Goal: Navigation & Orientation: Find specific page/section

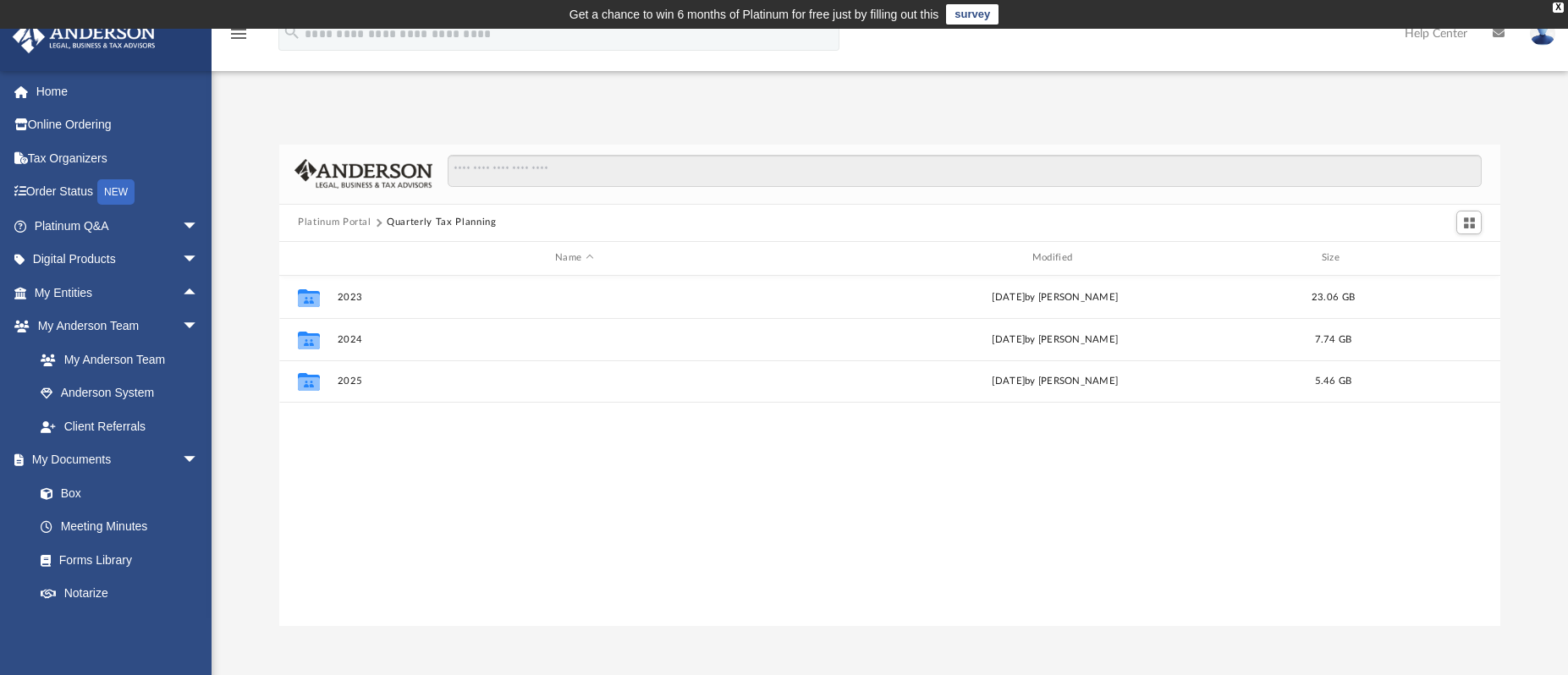
scroll to position [372, 1208]
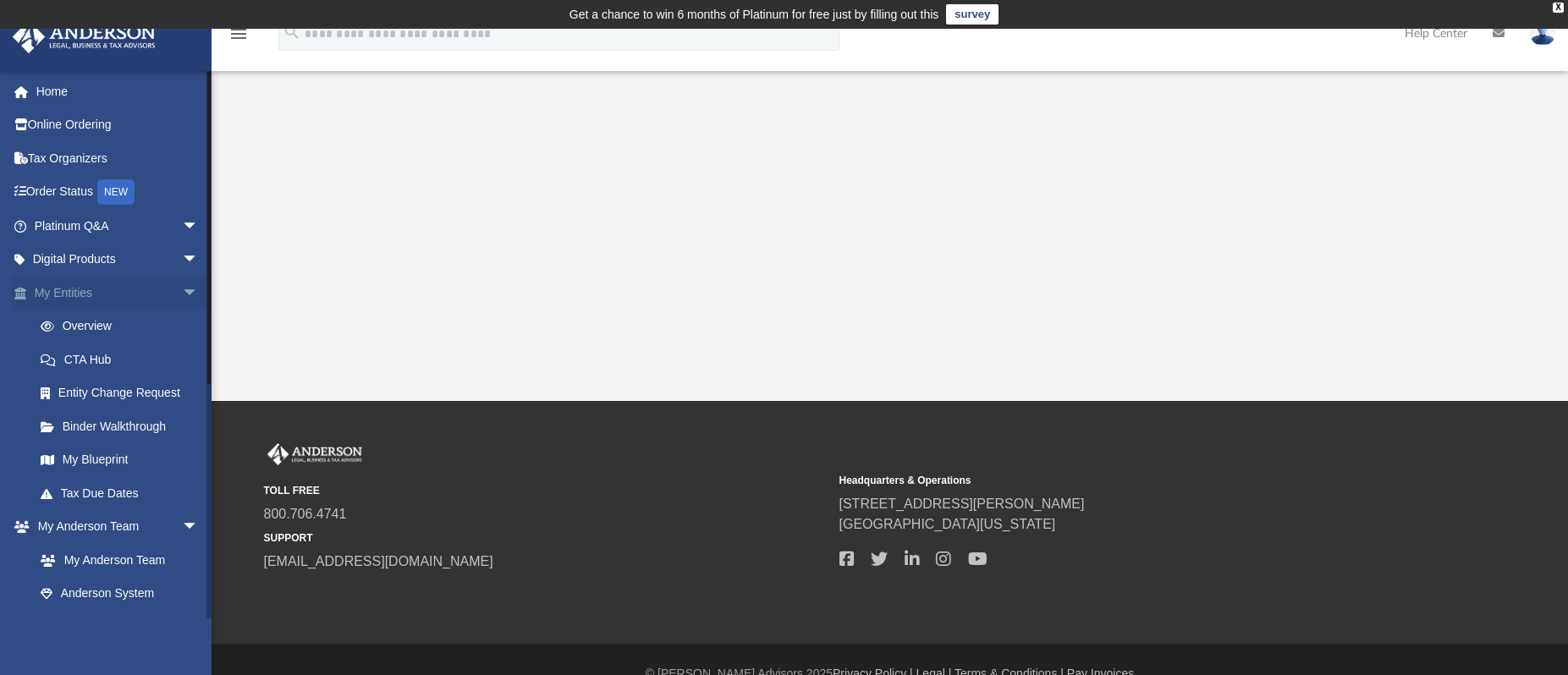
click at [182, 289] on span "arrow_drop_down" at bounding box center [199, 293] width 34 height 34
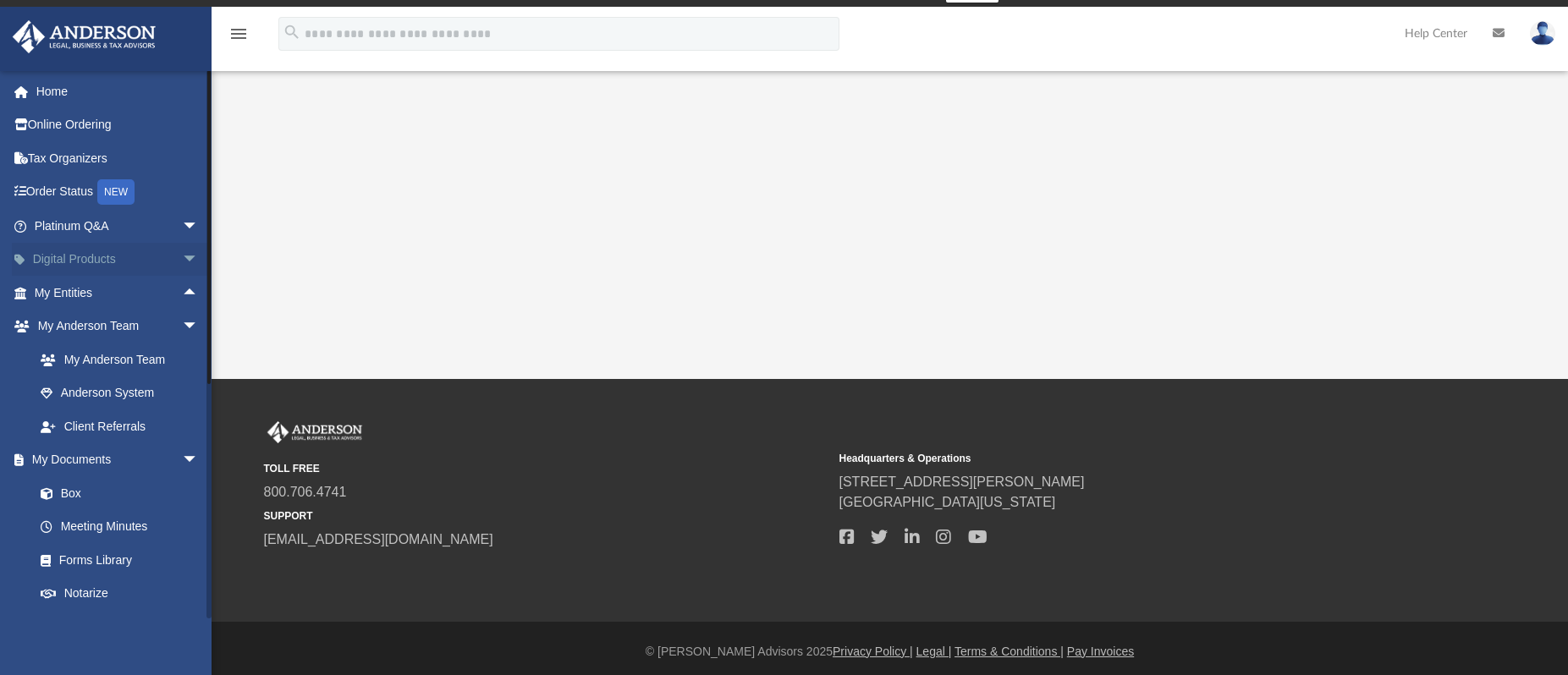
scroll to position [29, 0]
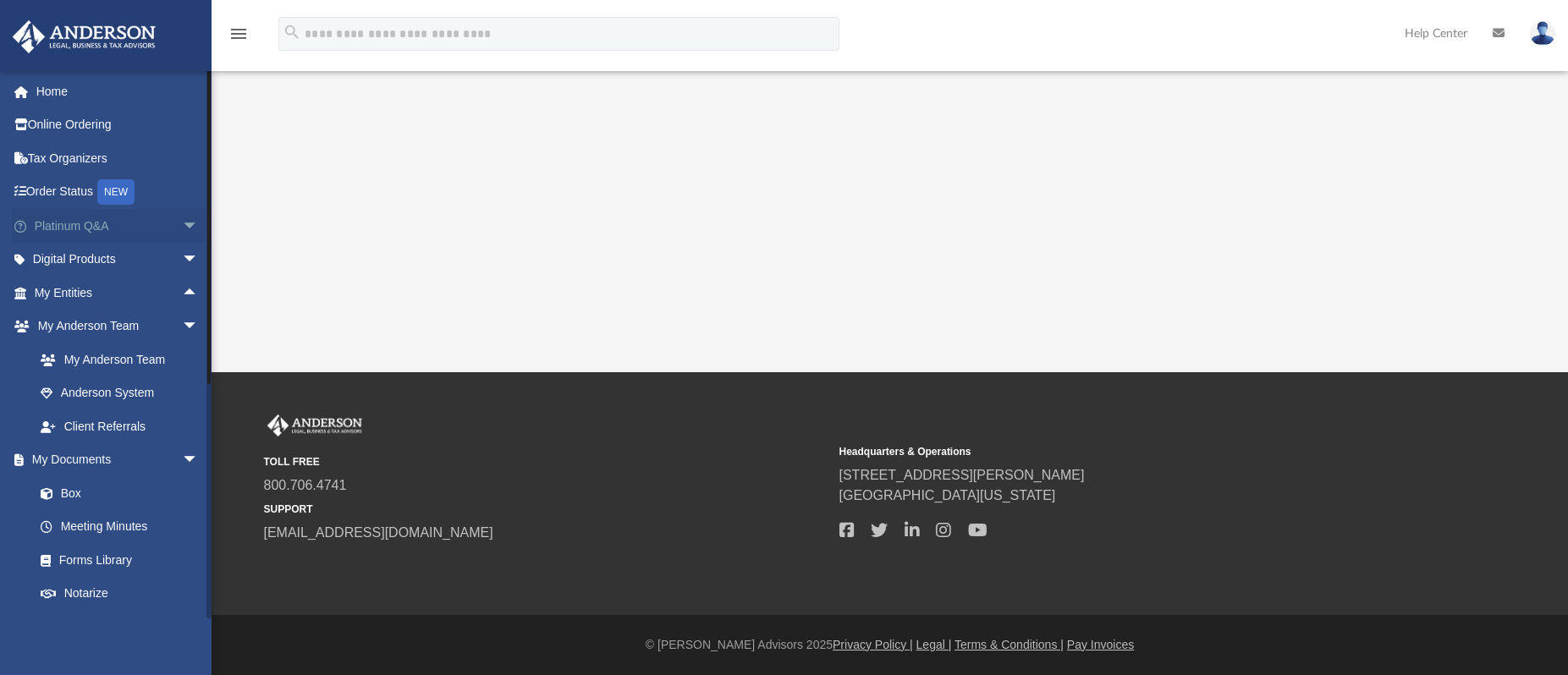
click at [182, 231] on span "arrow_drop_down" at bounding box center [199, 226] width 34 height 34
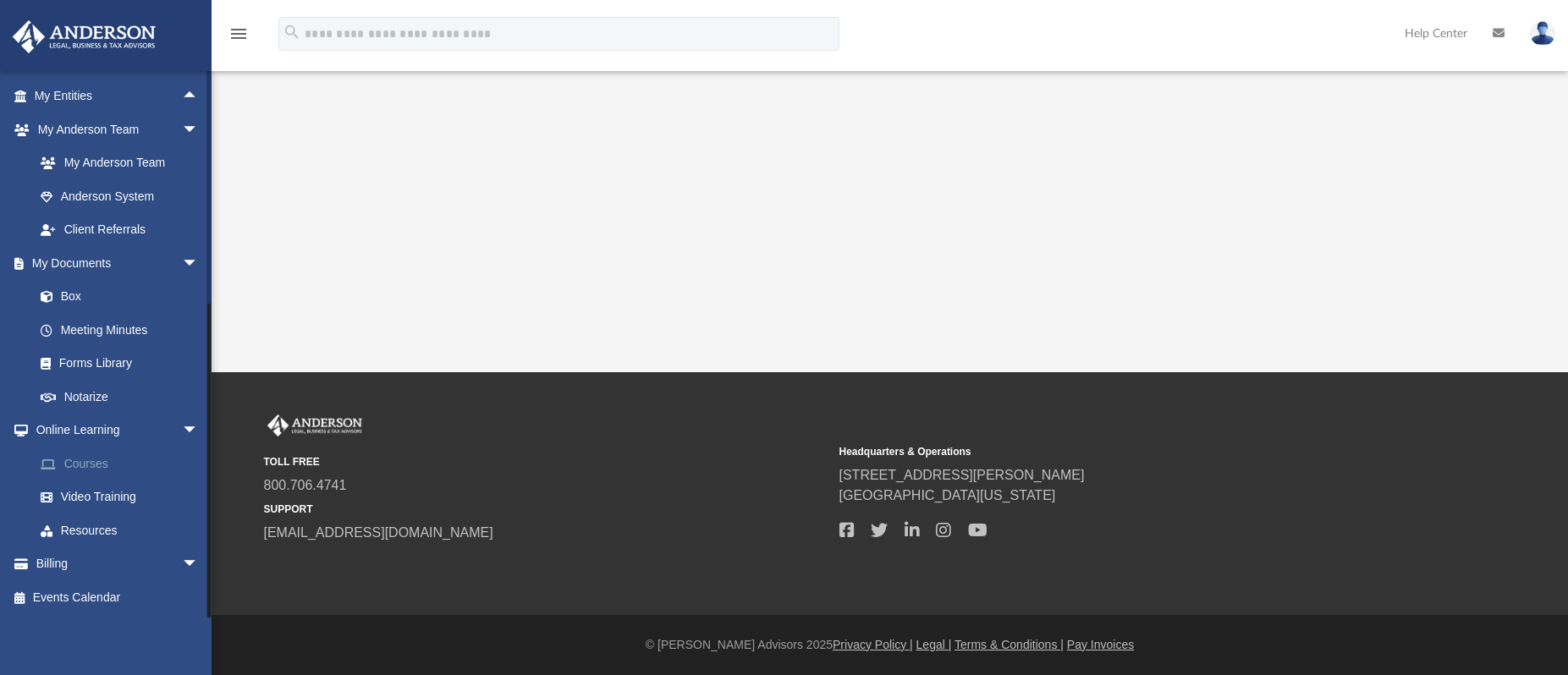
scroll to position [559, 0]
click at [98, 473] on link "Courses" at bounding box center [124, 464] width 201 height 34
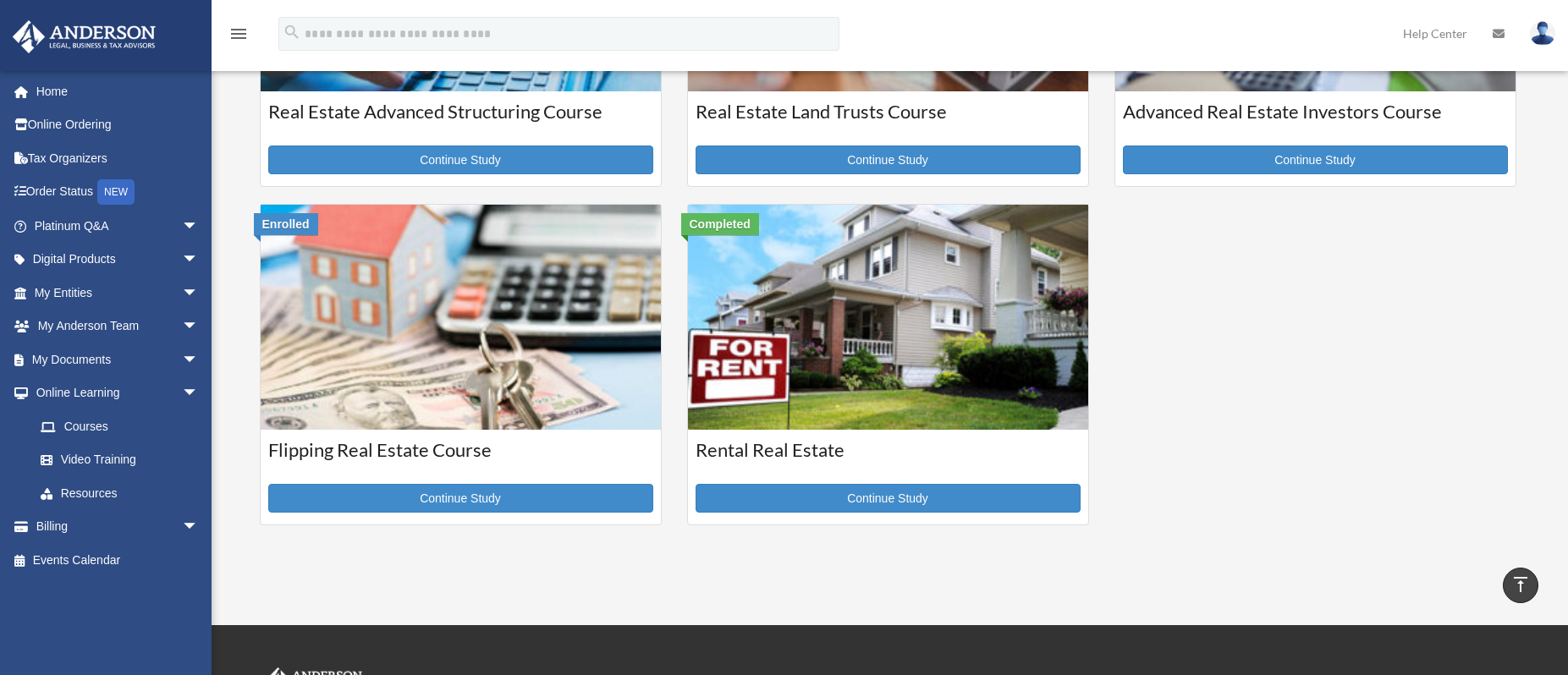
scroll to position [621, 0]
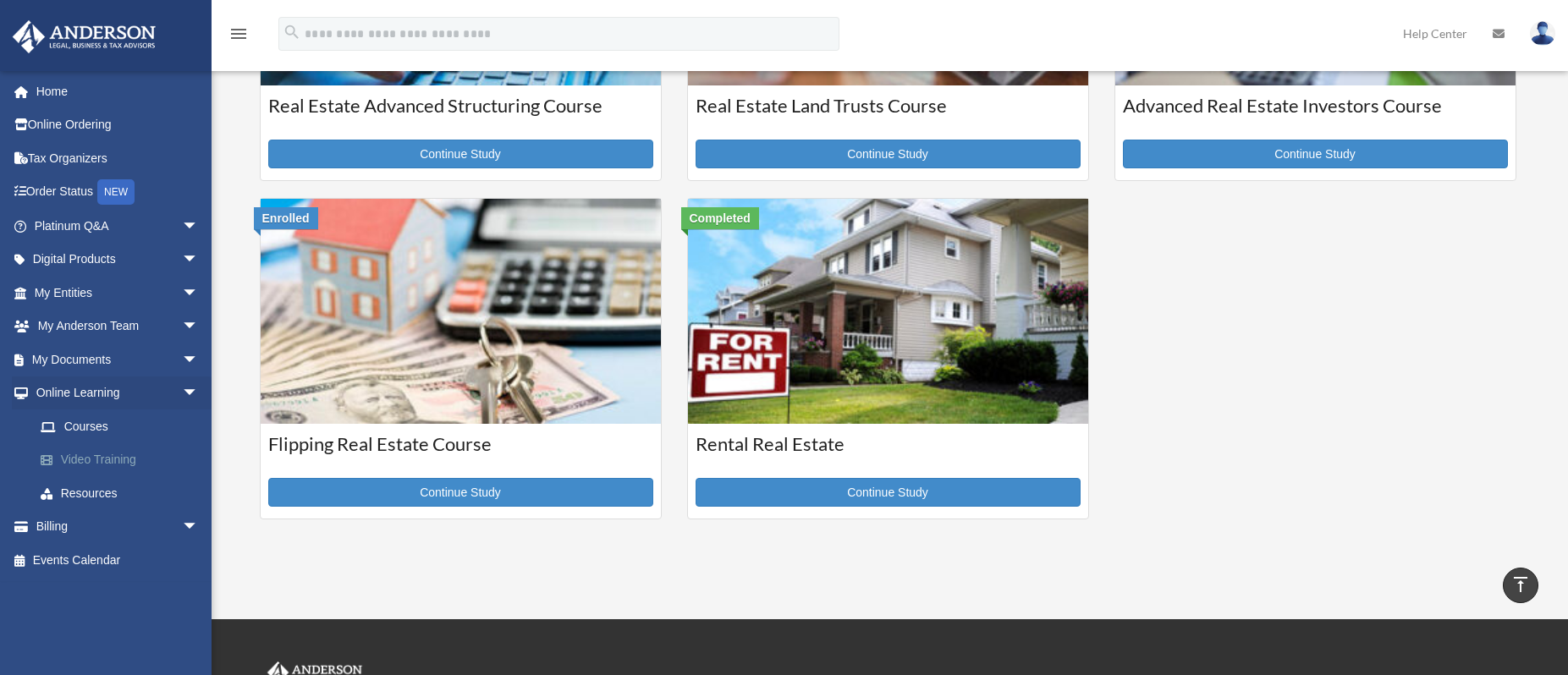
click at [104, 457] on link "Video Training" at bounding box center [124, 461] width 201 height 34
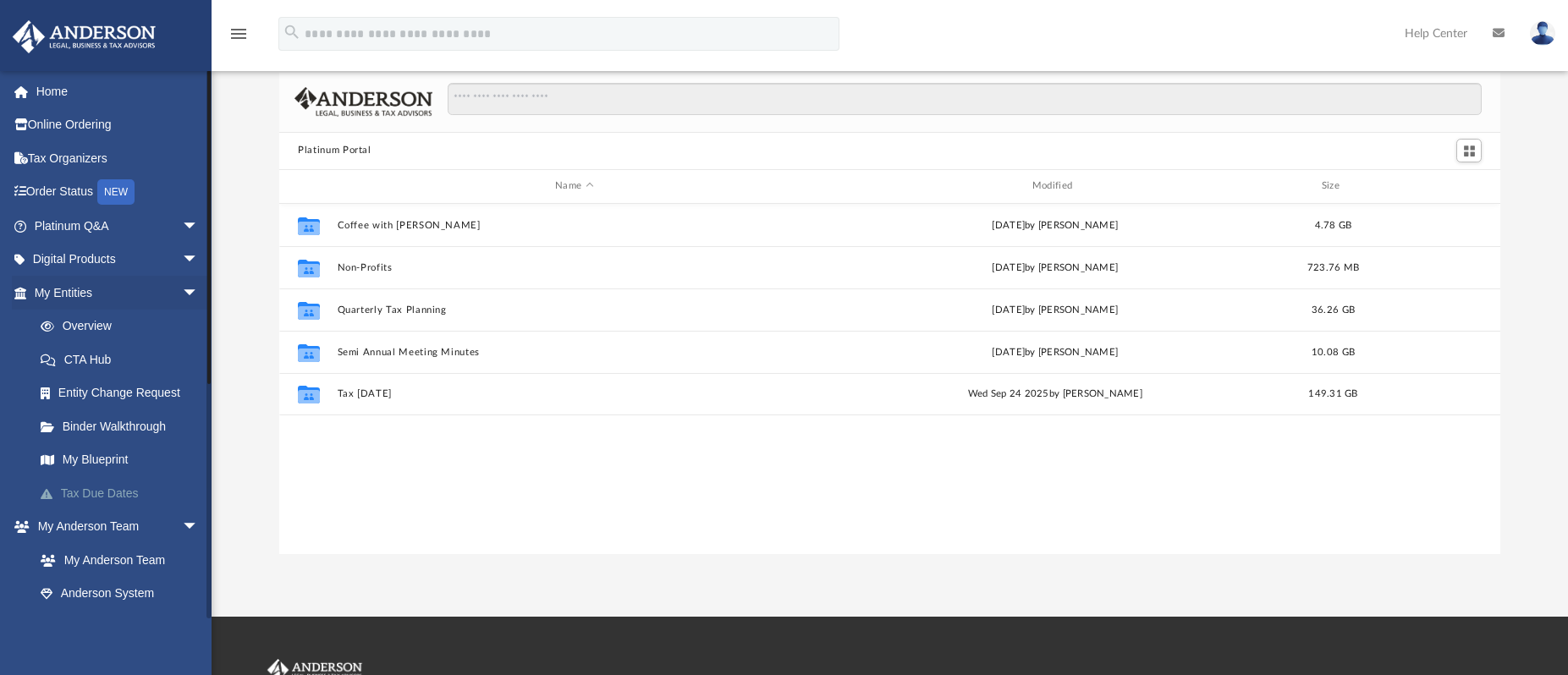
scroll to position [169, 0]
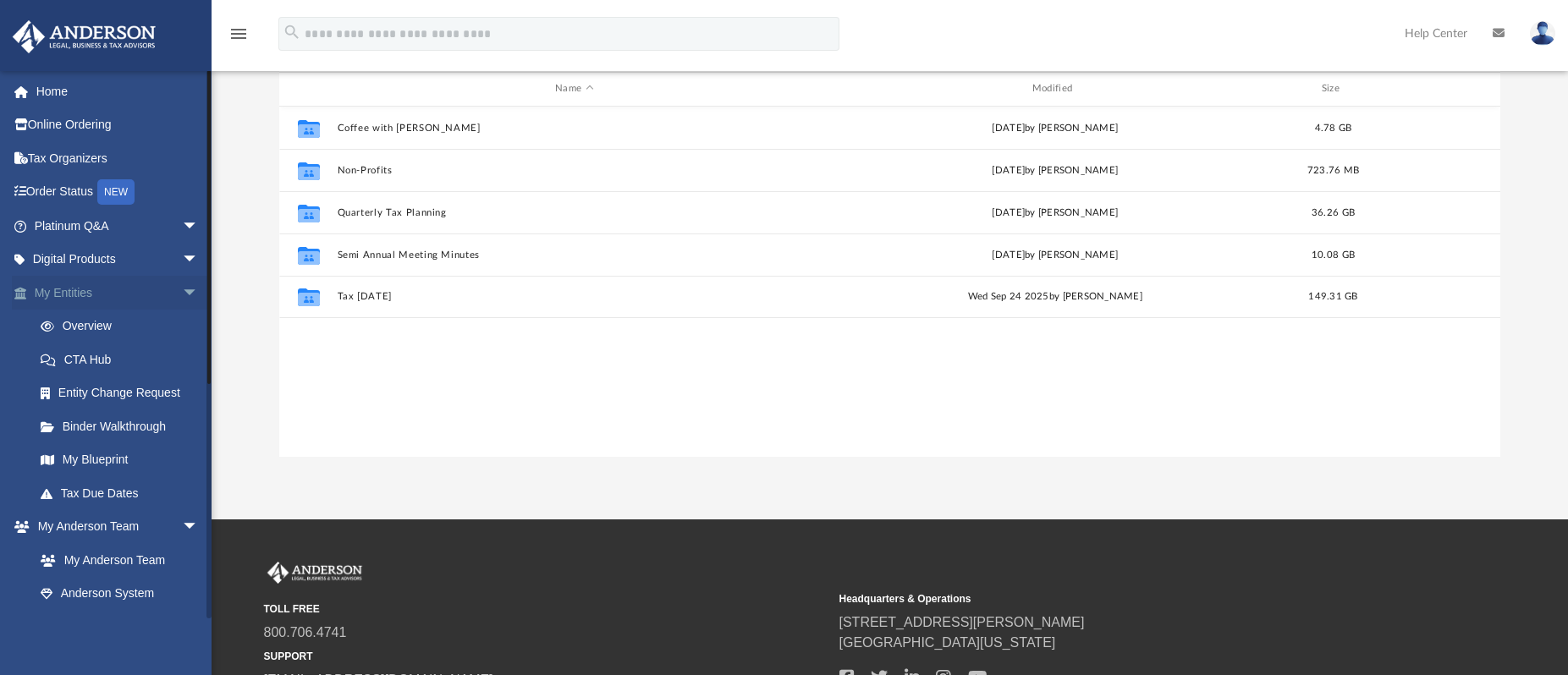
click at [182, 287] on span "arrow_drop_down" at bounding box center [199, 293] width 34 height 34
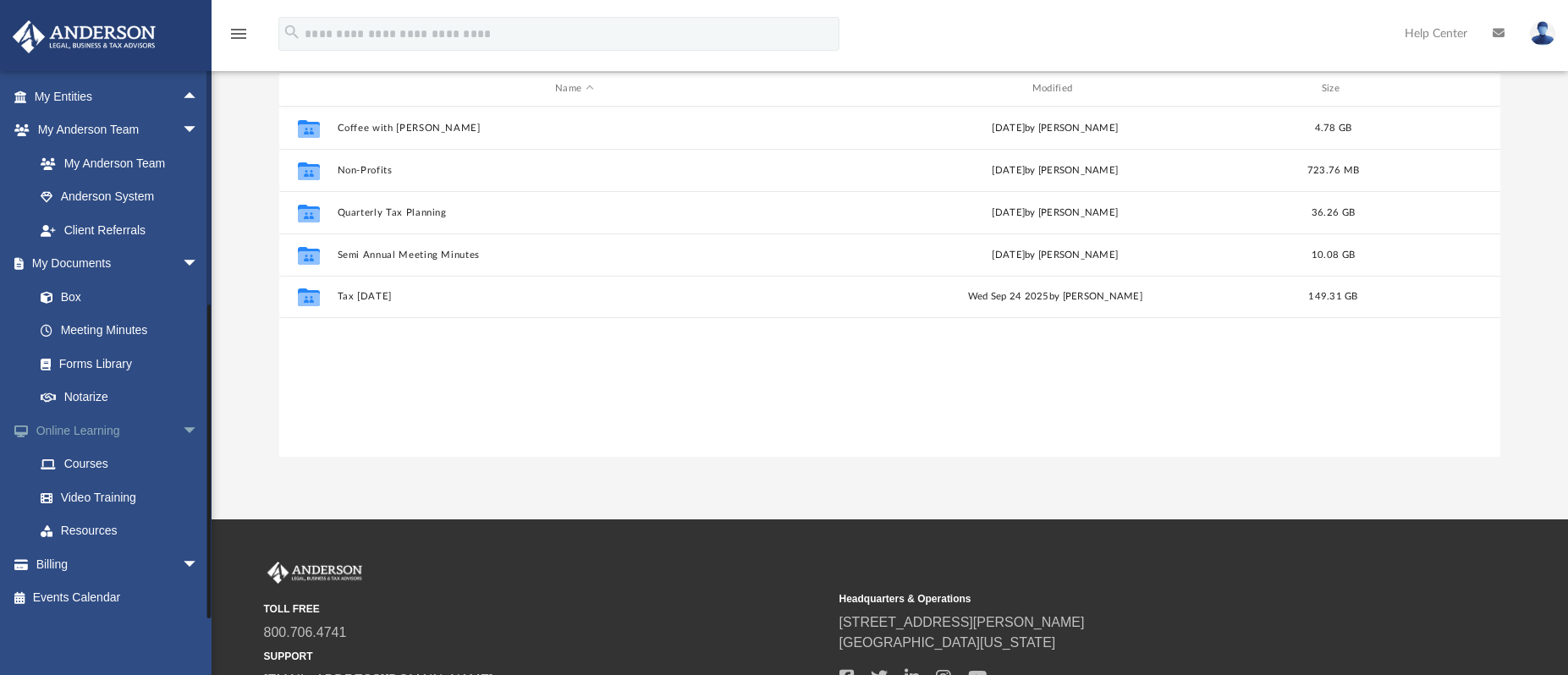
click at [182, 436] on span "arrow_drop_down" at bounding box center [199, 430] width 34 height 34
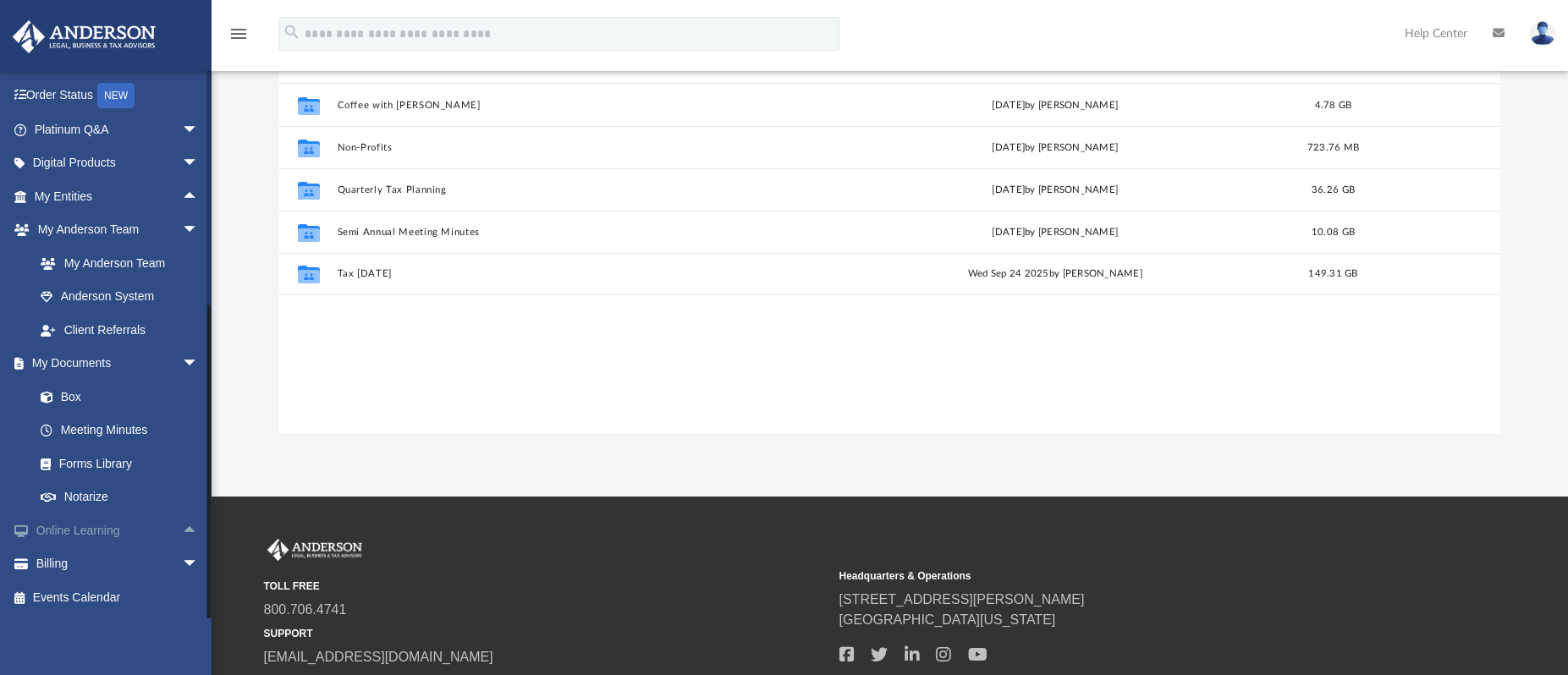
scroll to position [316, 0]
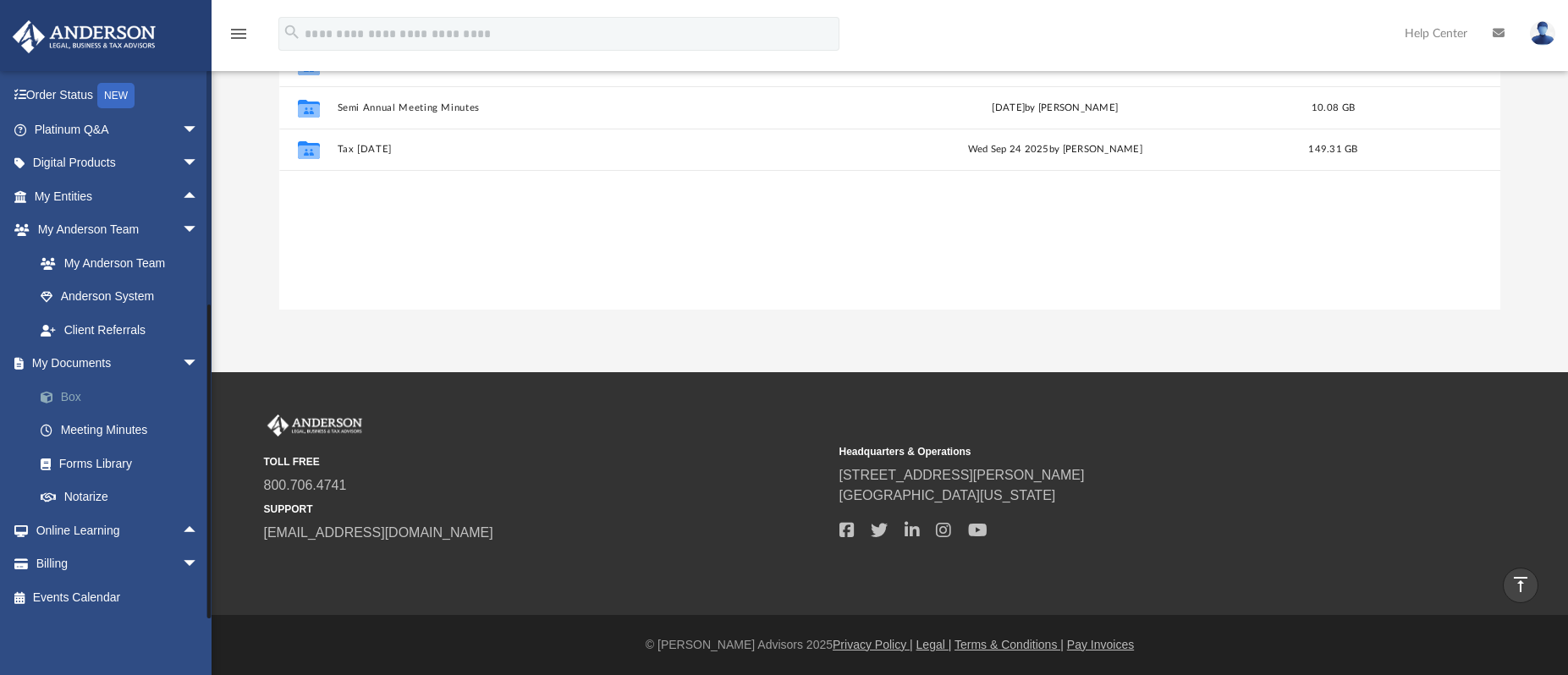
click at [97, 395] on link "Box" at bounding box center [124, 397] width 201 height 34
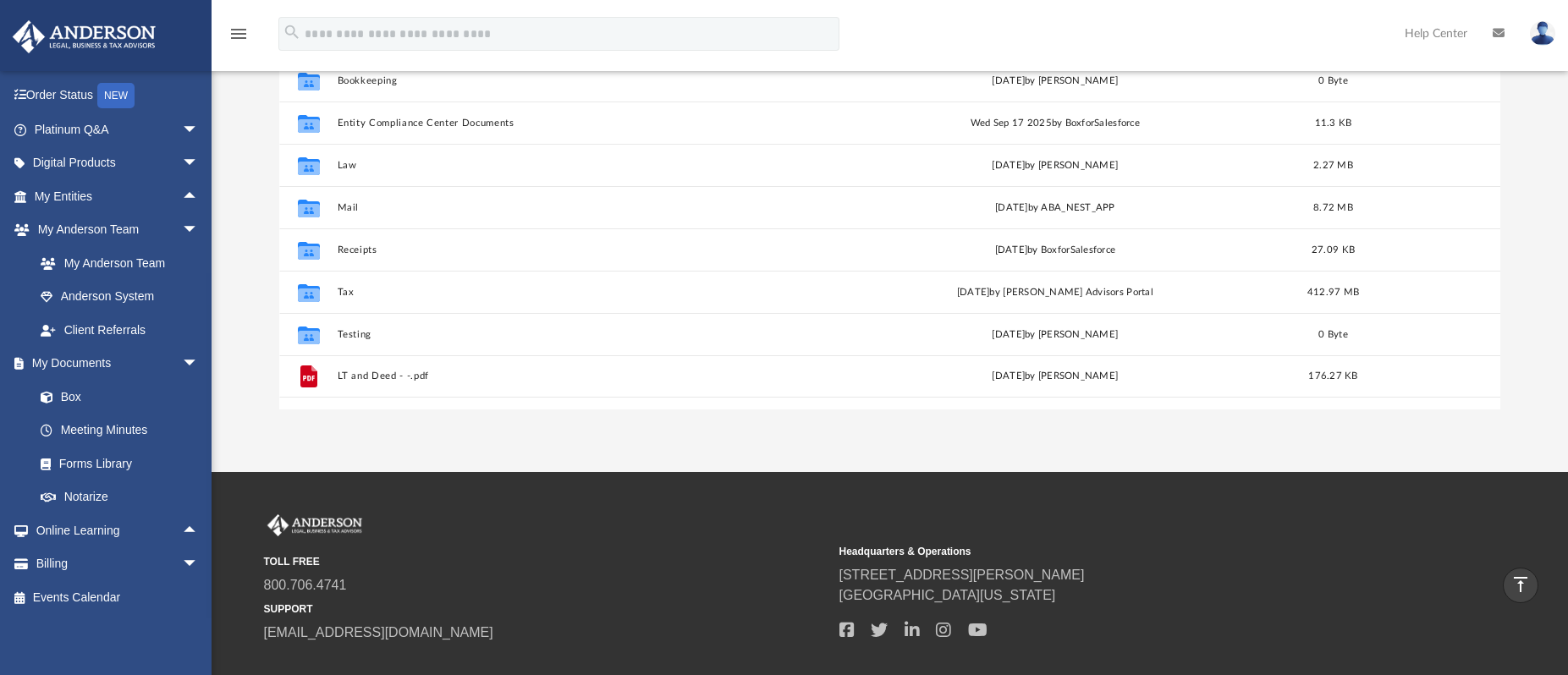
scroll to position [122, 0]
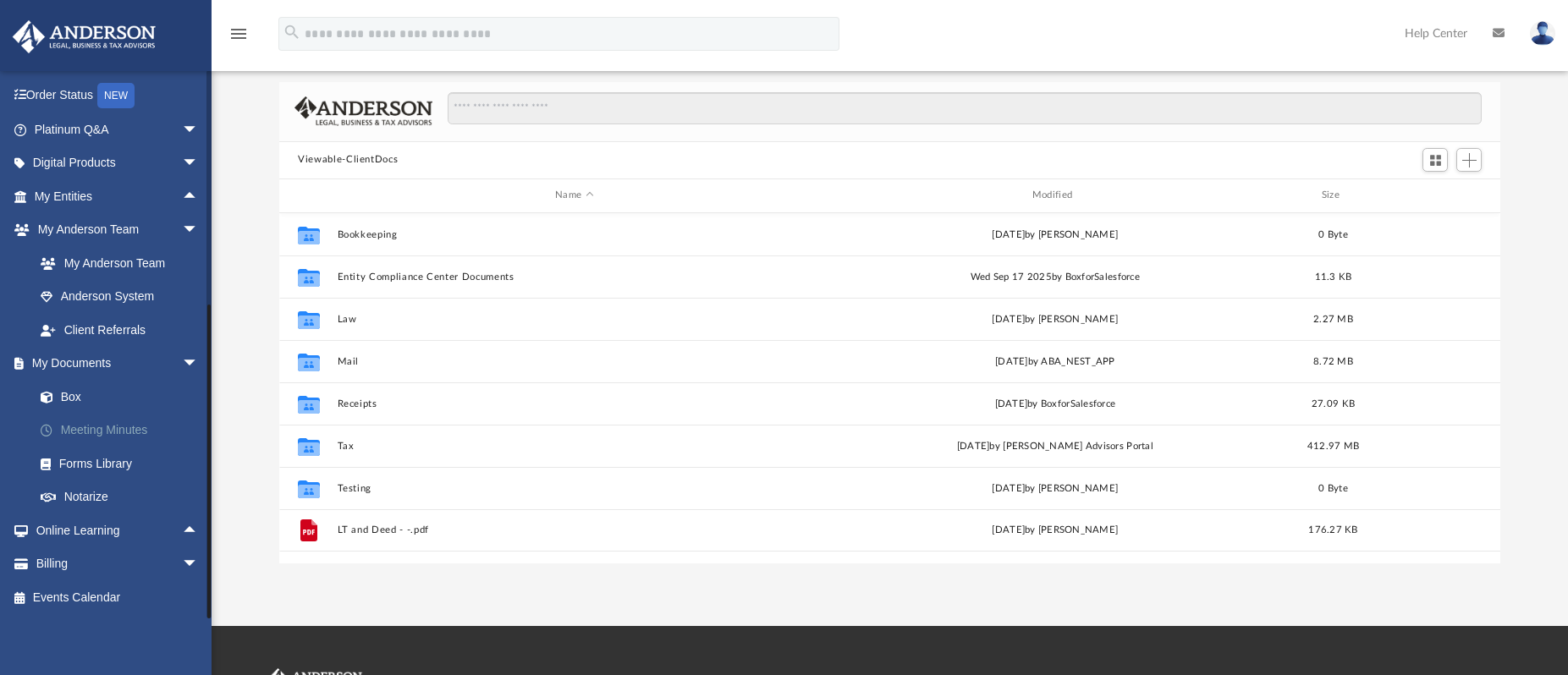
click at [125, 430] on link "Meeting Minutes" at bounding box center [124, 430] width 201 height 34
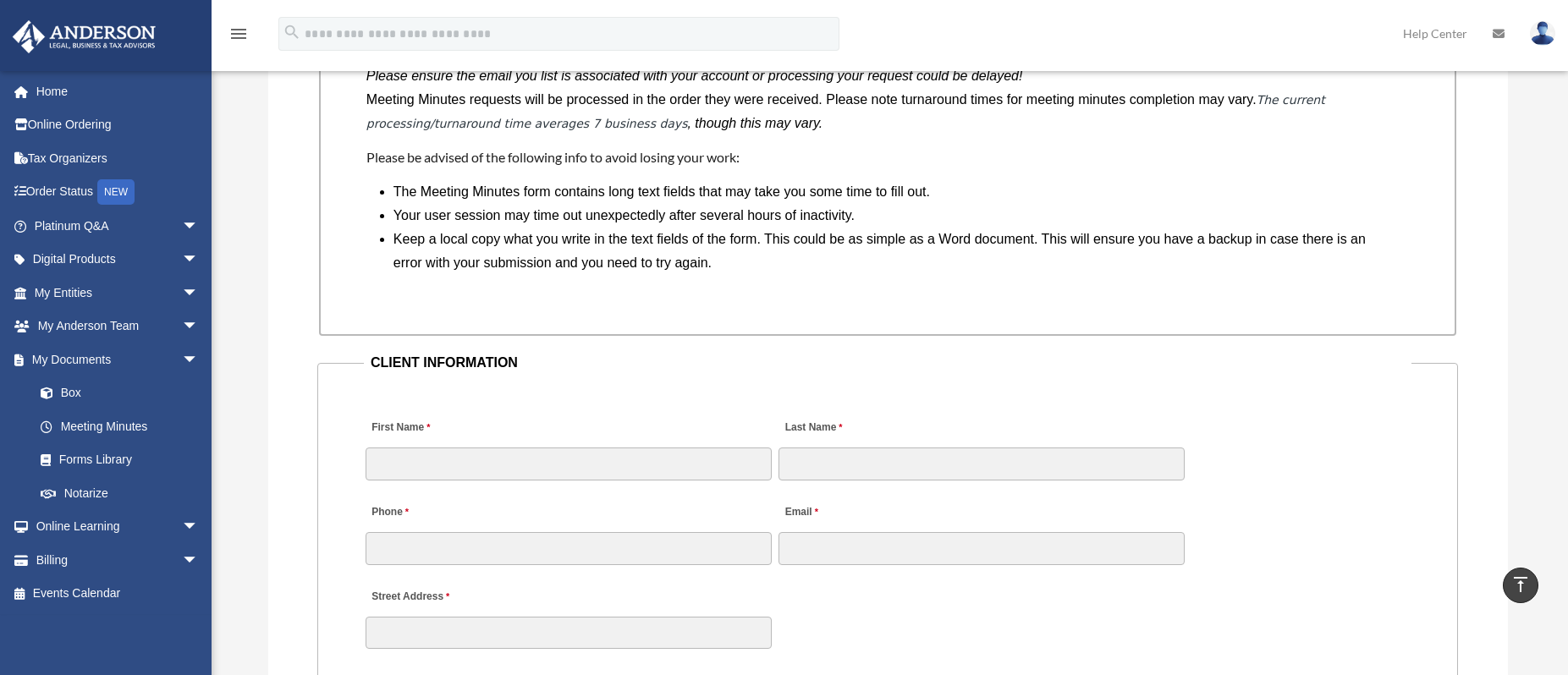
scroll to position [1382, 0]
